Goal: Information Seeking & Learning: Learn about a topic

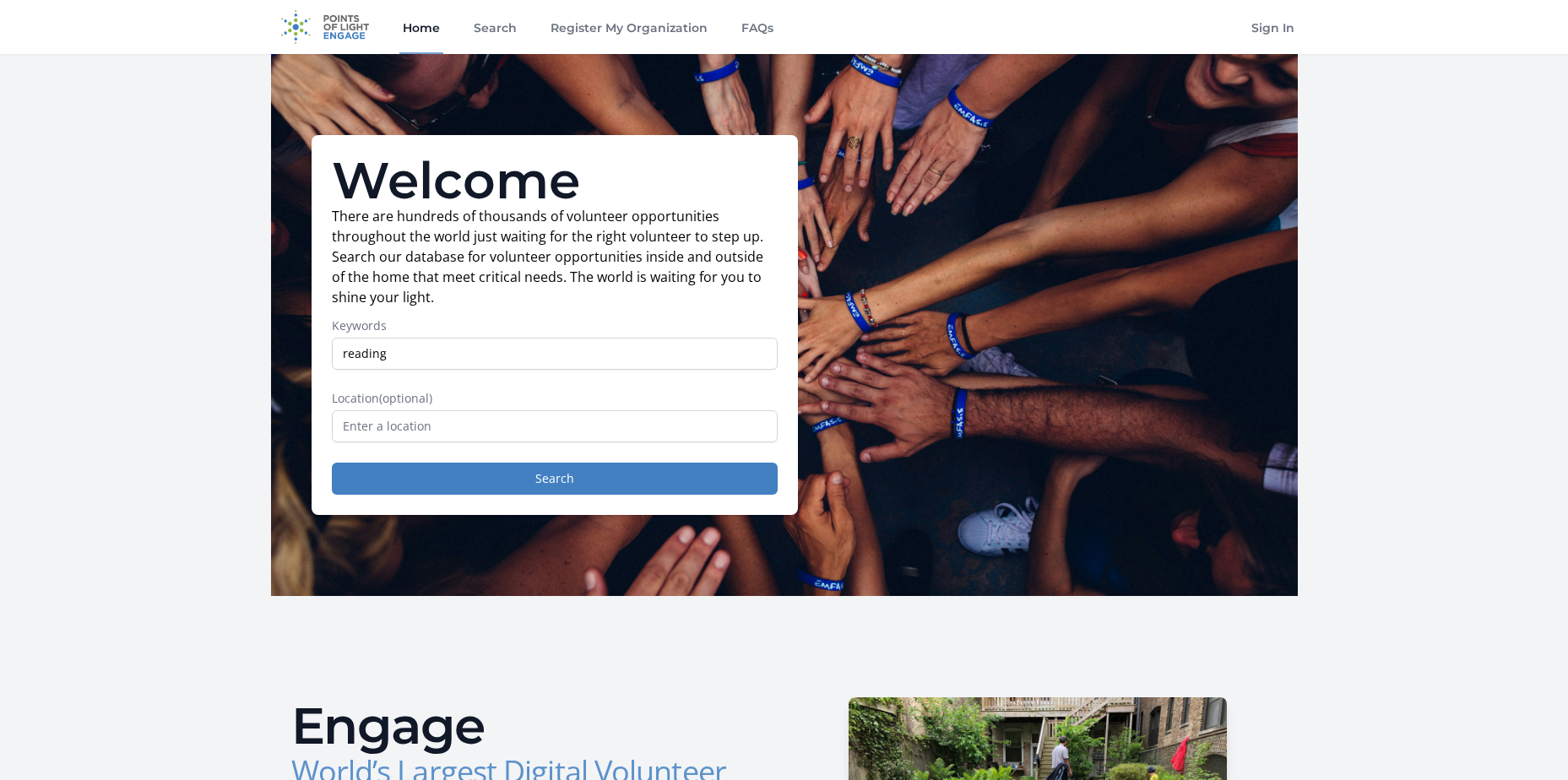
type input "reading"
click at [537, 420] on input "text" at bounding box center [555, 425] width 446 height 32
click at [572, 479] on button "Search" at bounding box center [555, 478] width 446 height 32
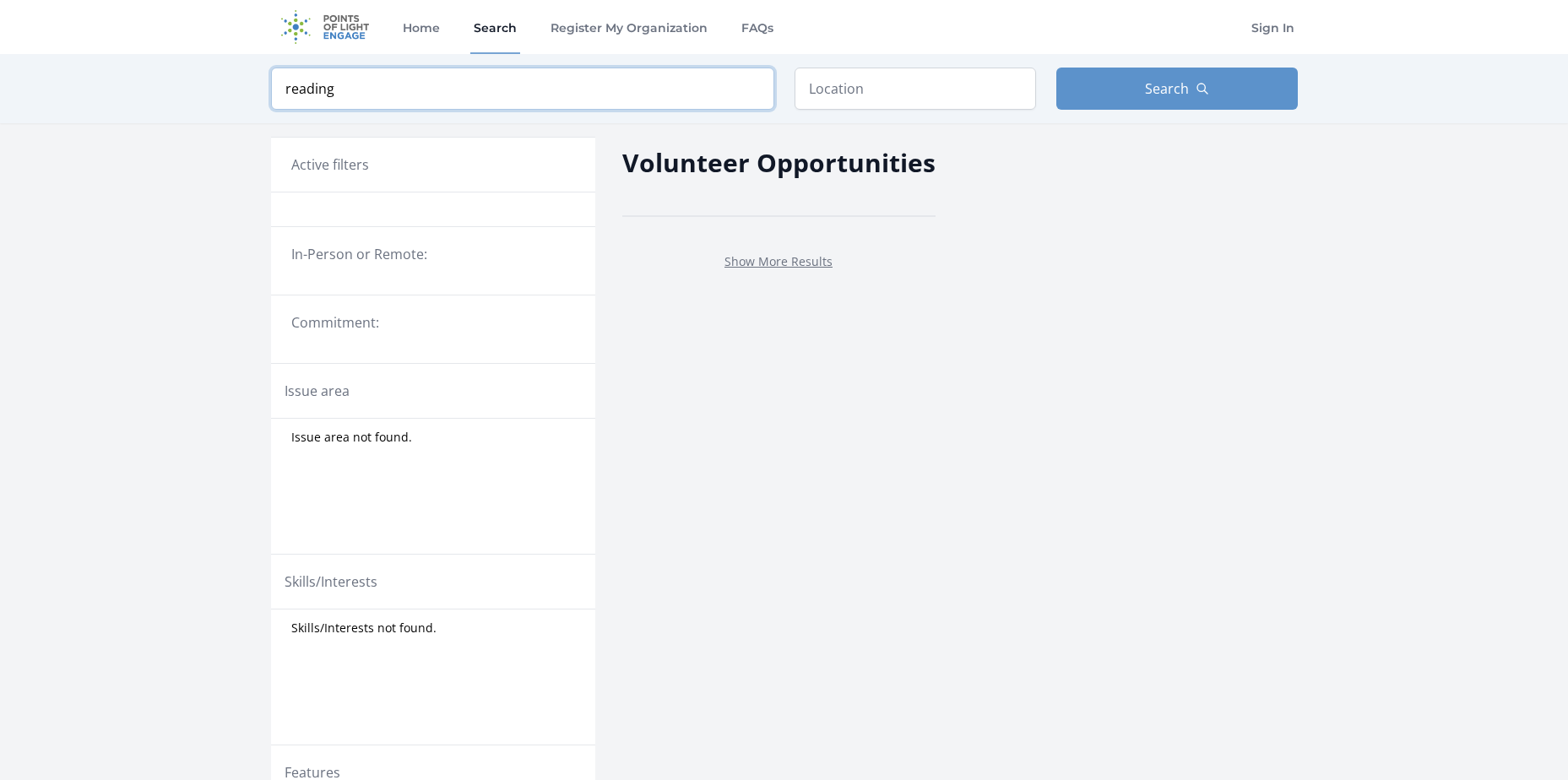
click at [349, 93] on input "reading" at bounding box center [522, 89] width 503 height 43
type input "r"
type input "literacy"
click button "submit" at bounding box center [0, 0] width 0 height 0
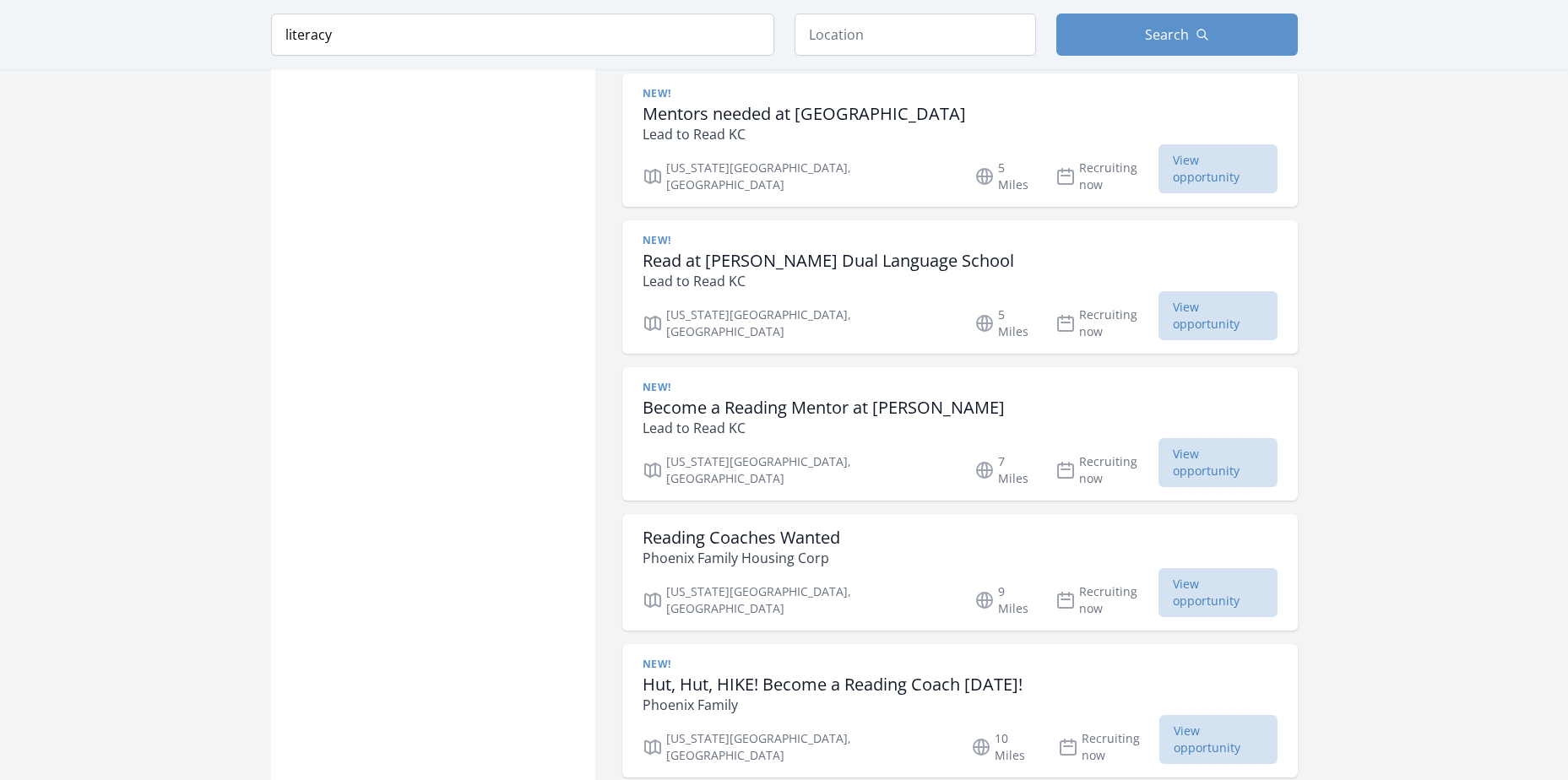
scroll to position [1773, 0]
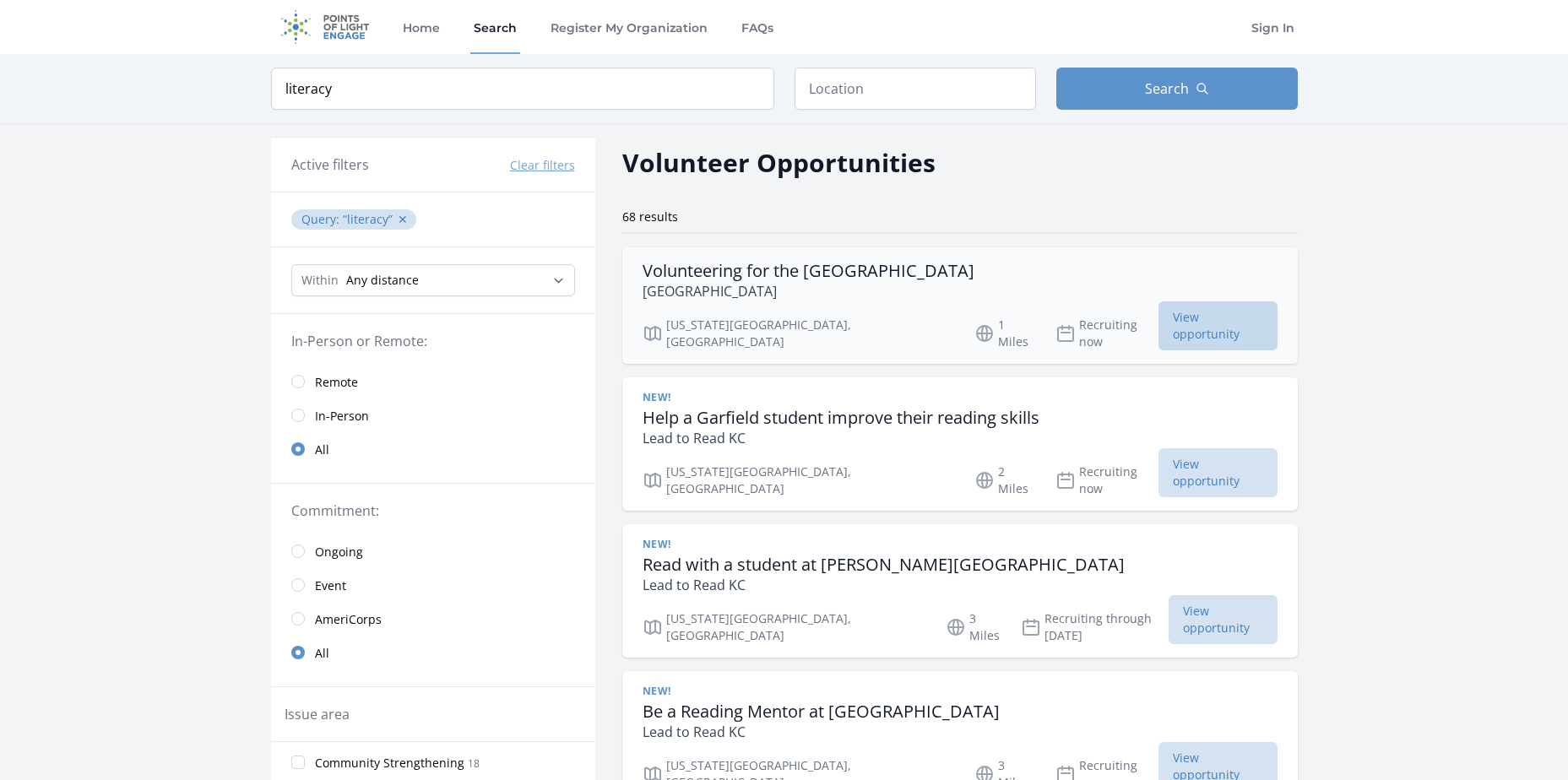
click at [1215, 327] on span "View opportunity" at bounding box center [1219, 326] width 120 height 49
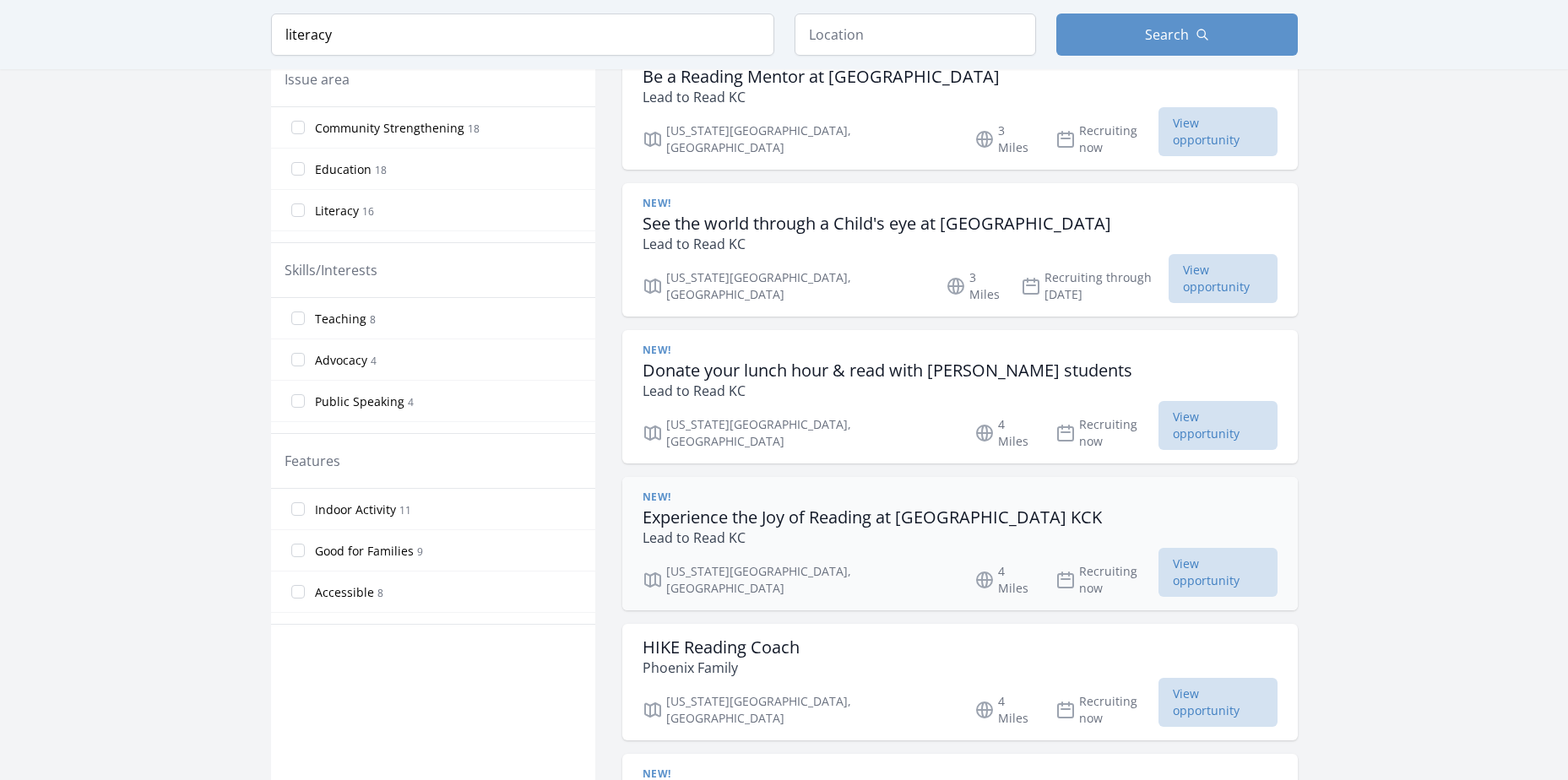
scroll to position [675, 0]
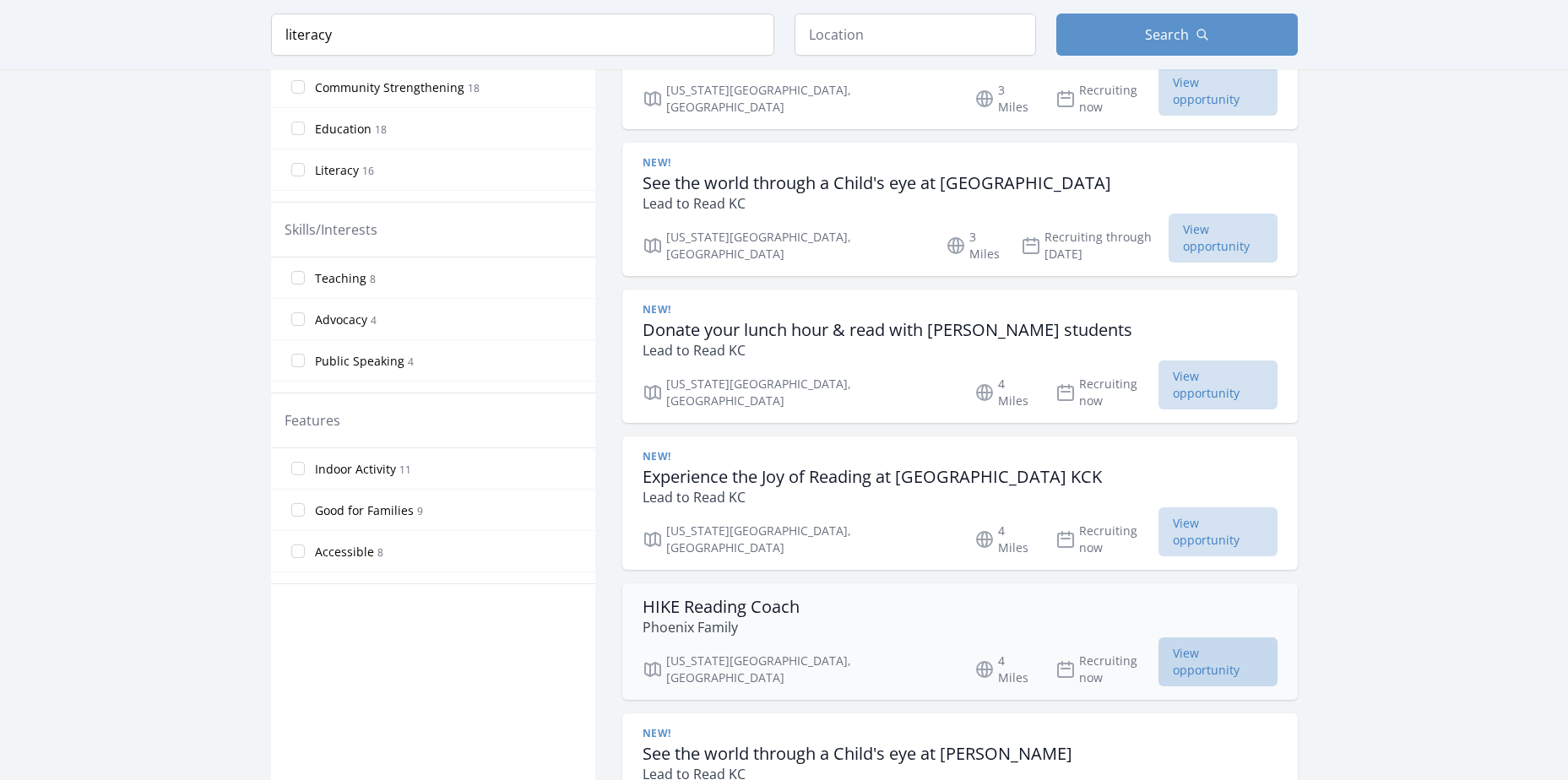
click at [1204, 637] on span "View opportunity" at bounding box center [1219, 661] width 120 height 49
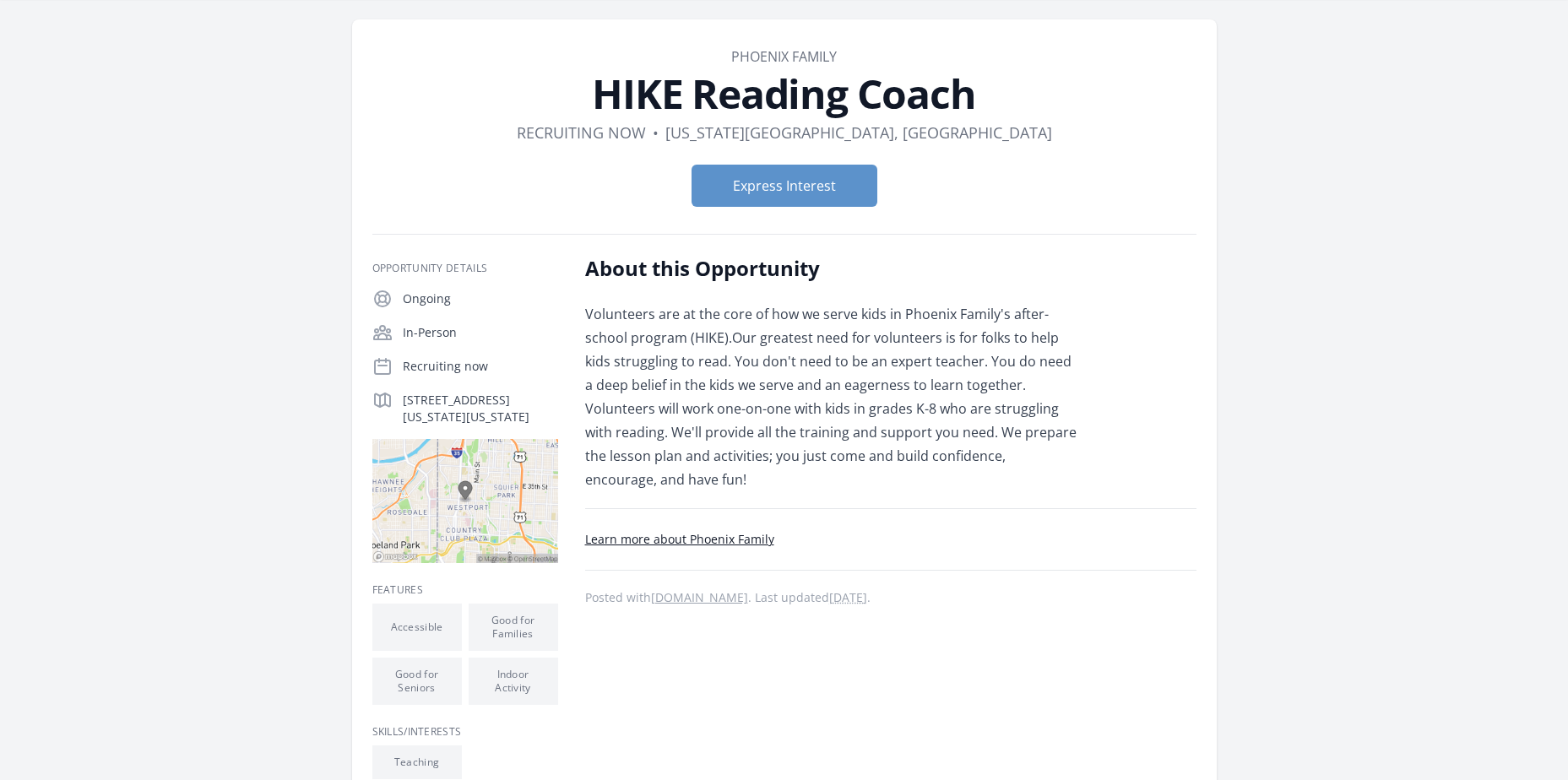
scroll to position [84, 0]
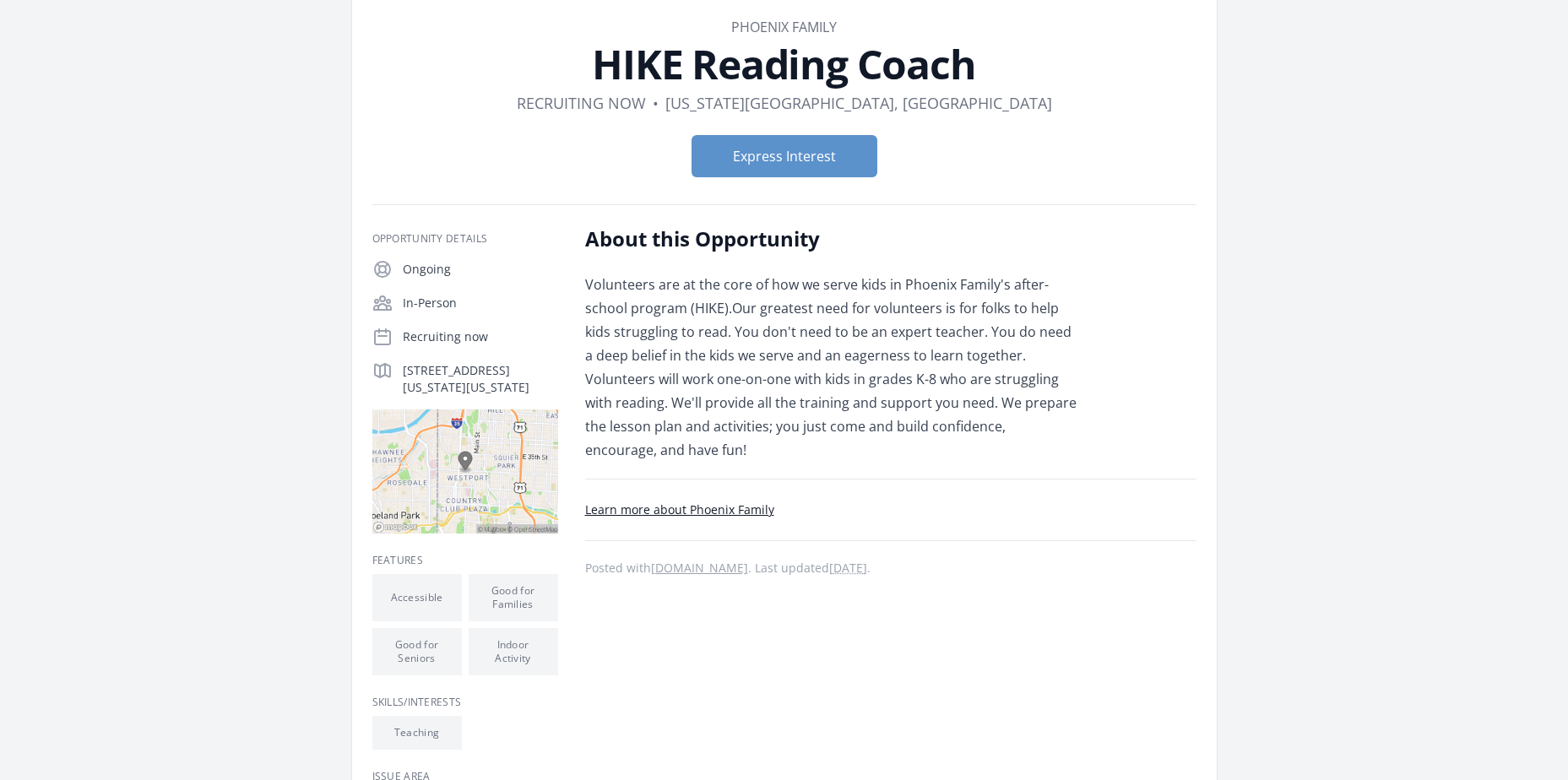
click at [689, 501] on link "Learn more about Phoenix Family" at bounding box center [679, 509] width 189 height 16
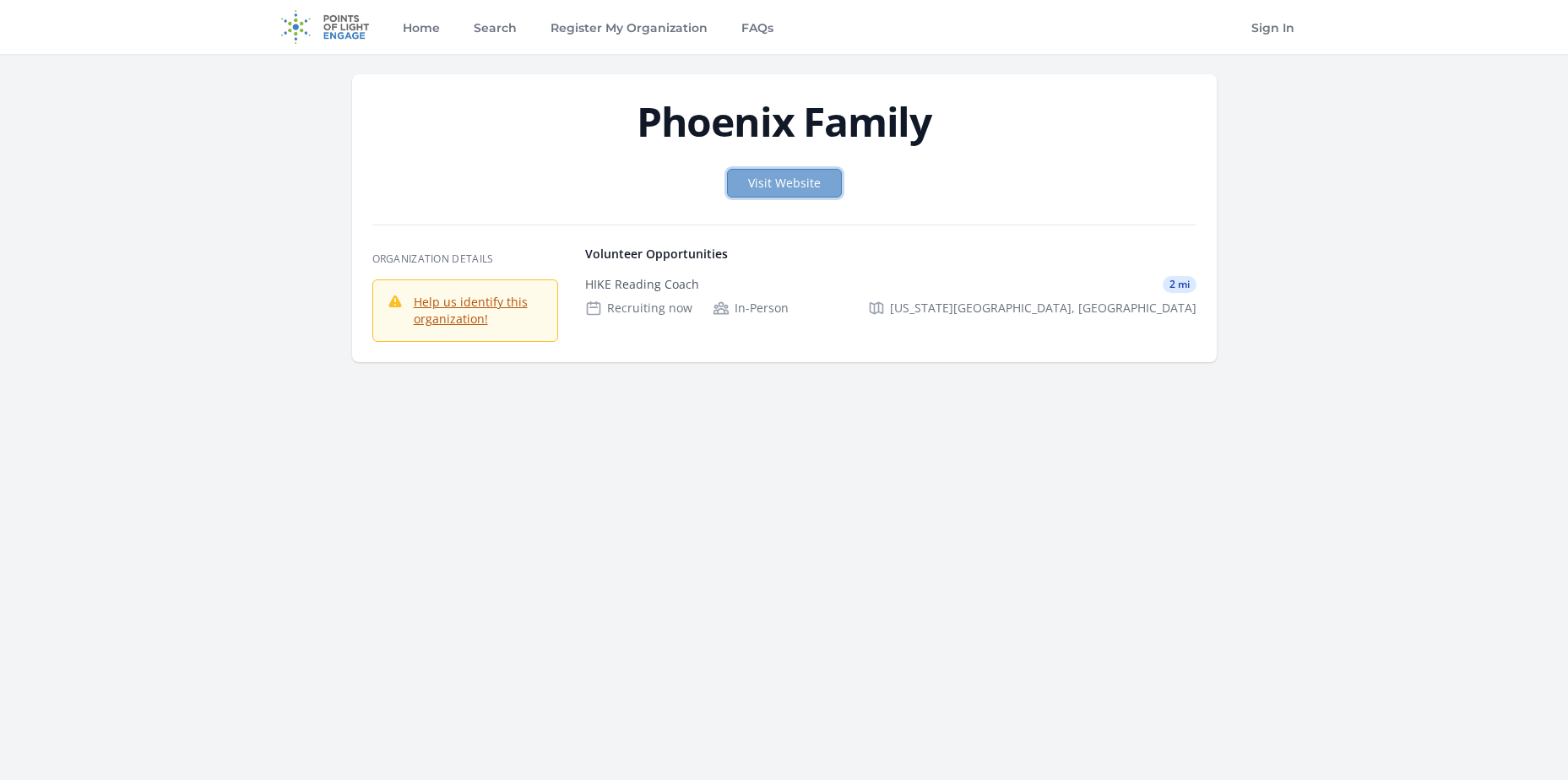
click at [782, 184] on link "Visit Website" at bounding box center [784, 184] width 115 height 29
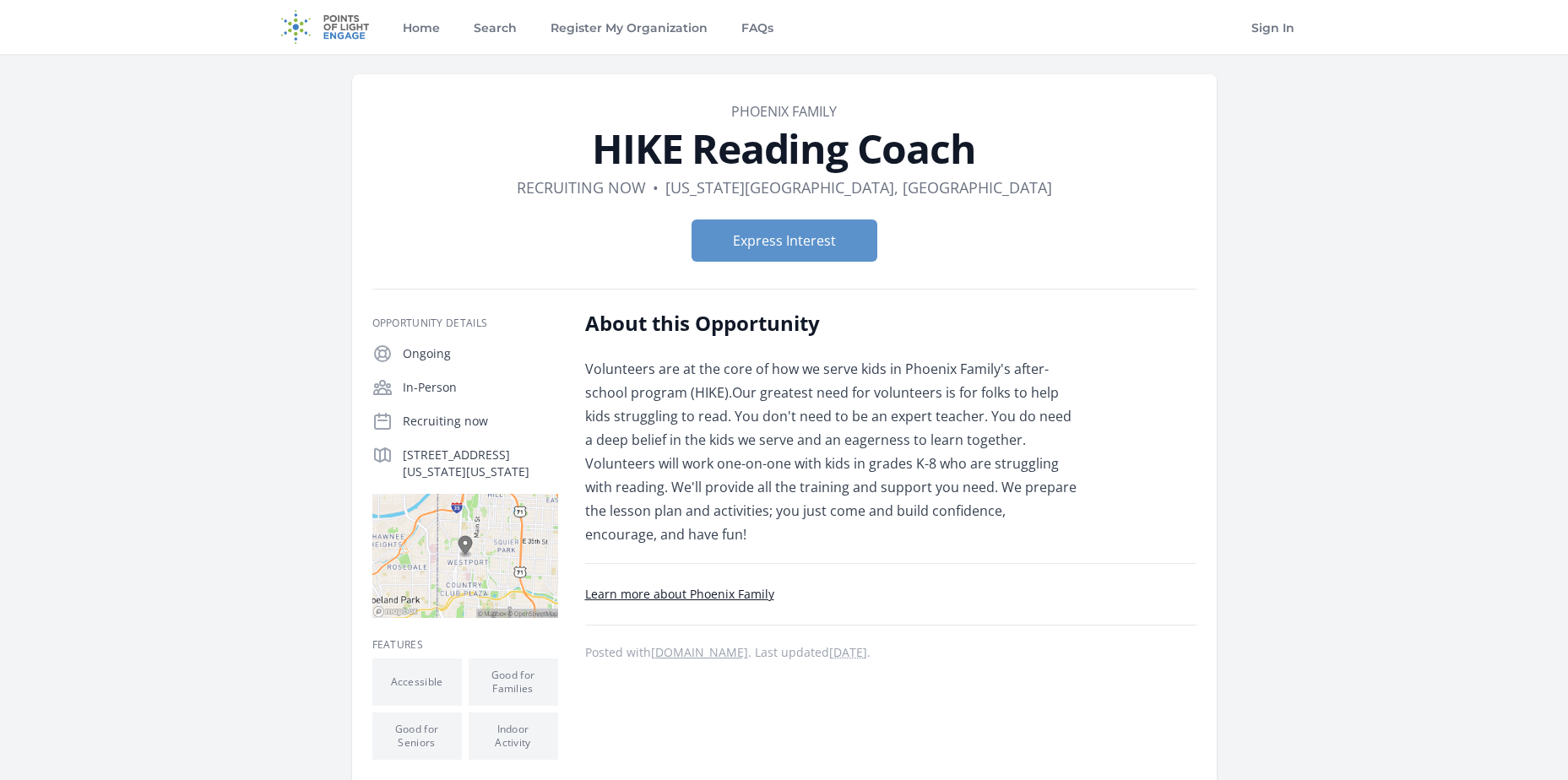
scroll to position [84, 0]
